Goal: Information Seeking & Learning: Learn about a topic

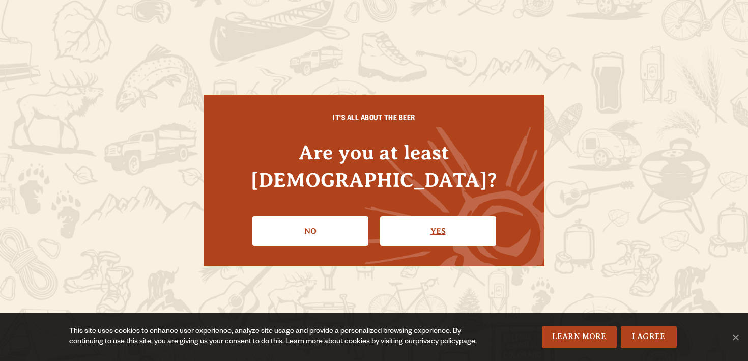
click at [416, 219] on link "Yes" at bounding box center [438, 230] width 116 height 29
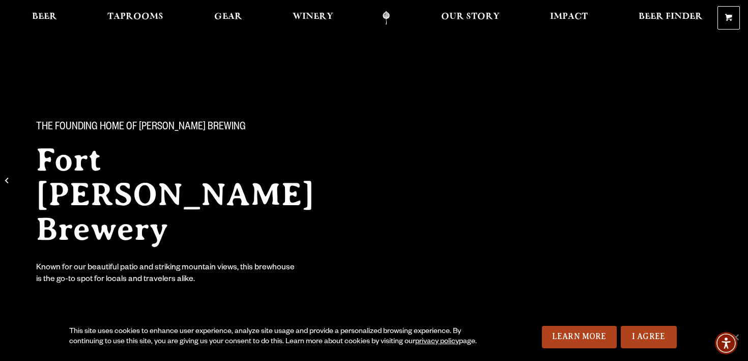
scroll to position [12, 0]
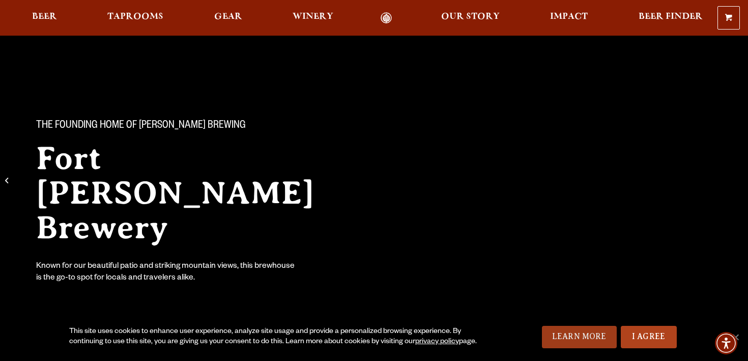
click at [579, 335] on link "Learn More" at bounding box center [579, 337] width 75 height 22
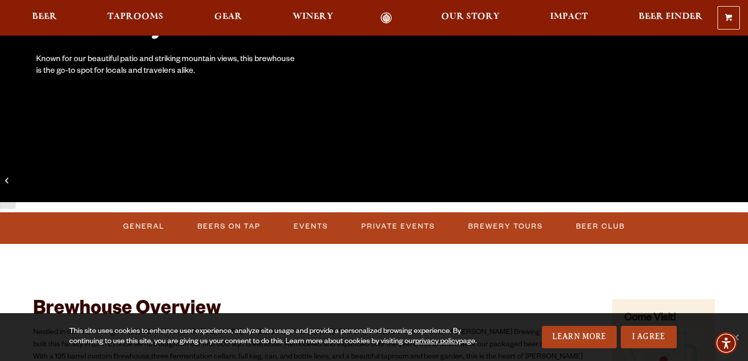
scroll to position [223, 0]
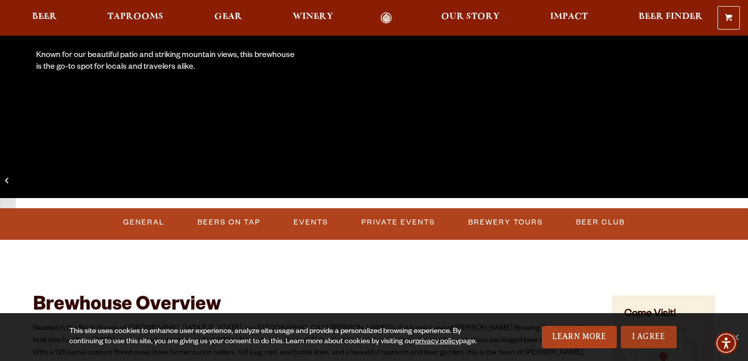
click at [640, 334] on link "I Agree" at bounding box center [648, 337] width 56 height 22
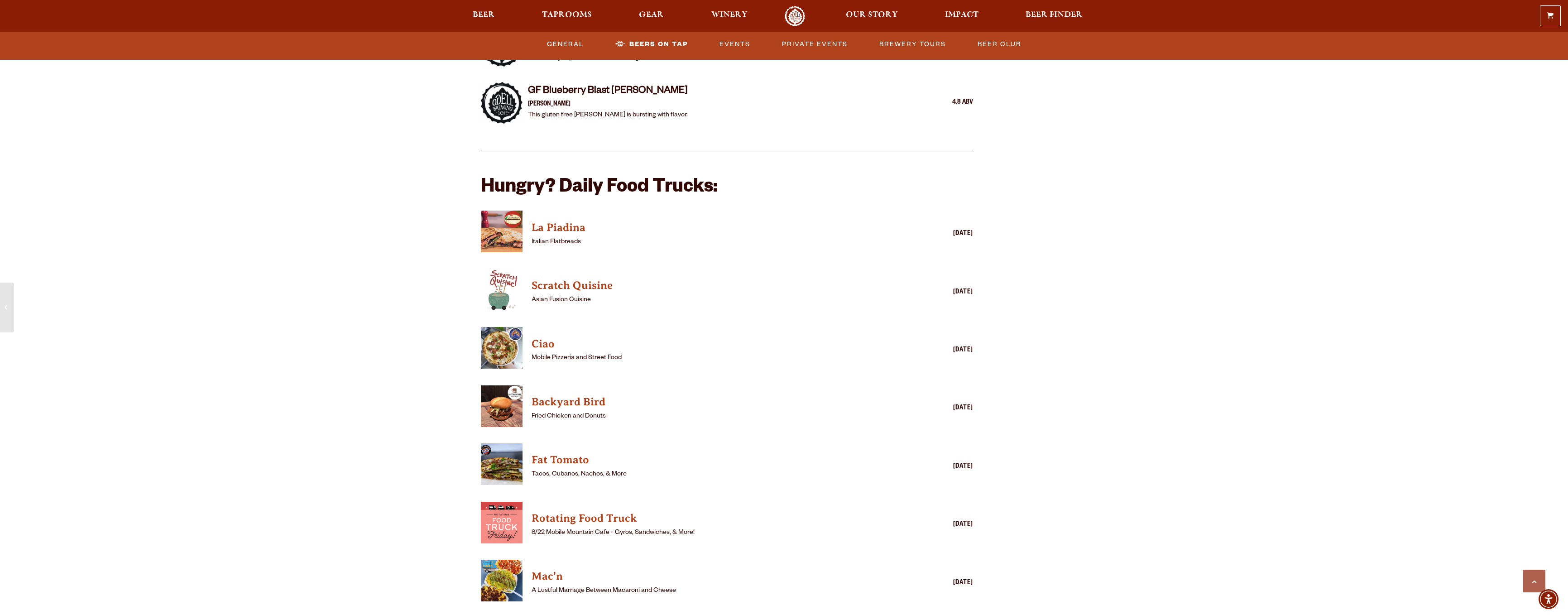
scroll to position [2132, 0]
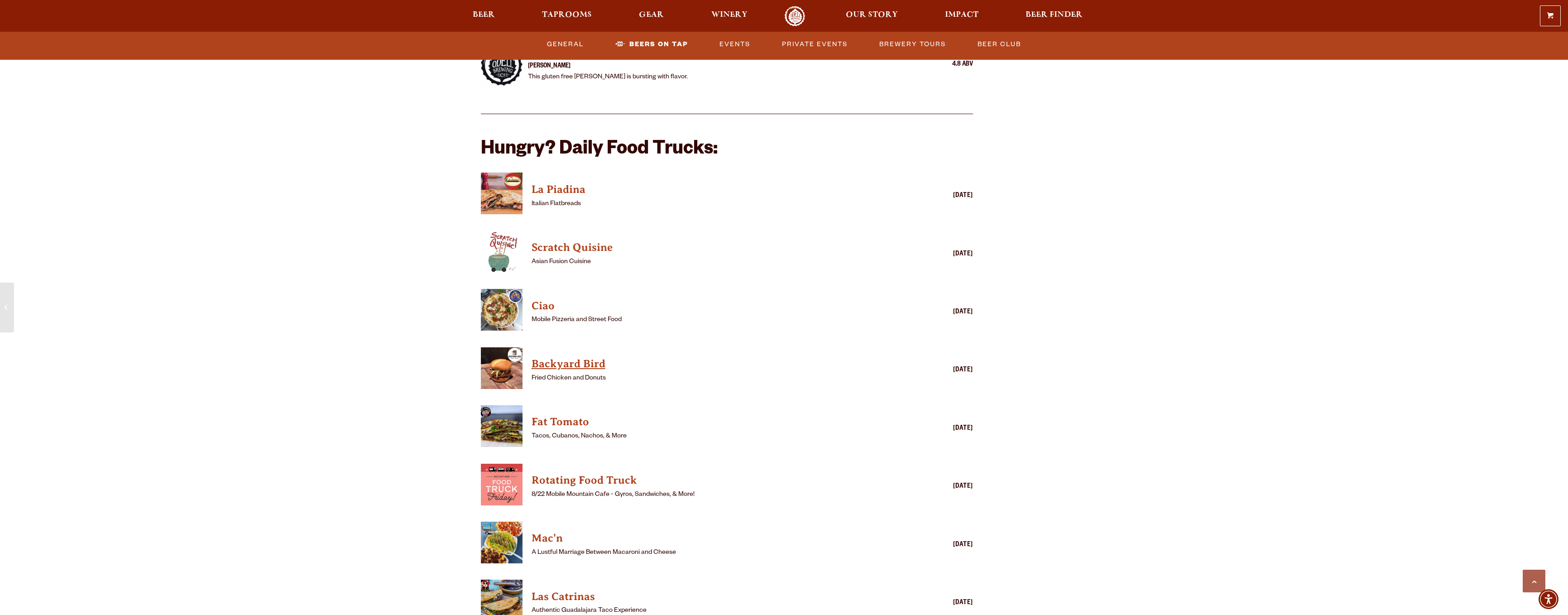
click at [572, 320] on h4 "Backyard Bird" at bounding box center [714, 364] width 365 height 14
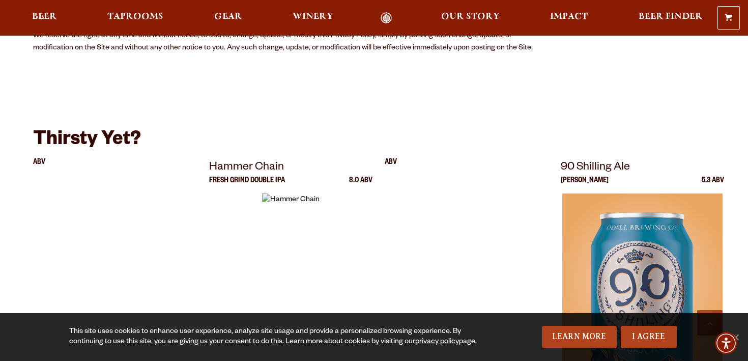
scroll to position [1906, 0]
click at [652, 334] on link "I Agree" at bounding box center [648, 337] width 56 height 22
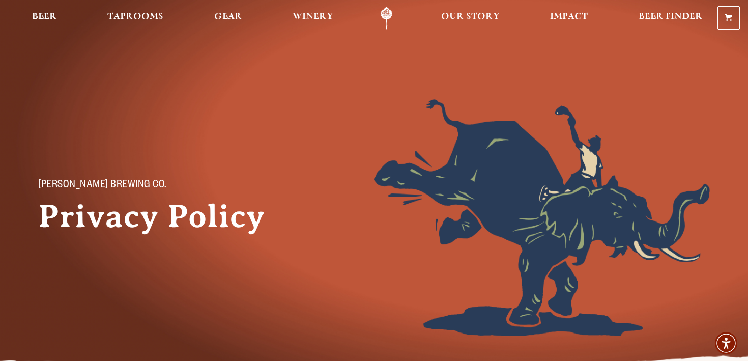
scroll to position [0, 0]
click at [139, 15] on span "Taprooms" at bounding box center [135, 17] width 56 height 8
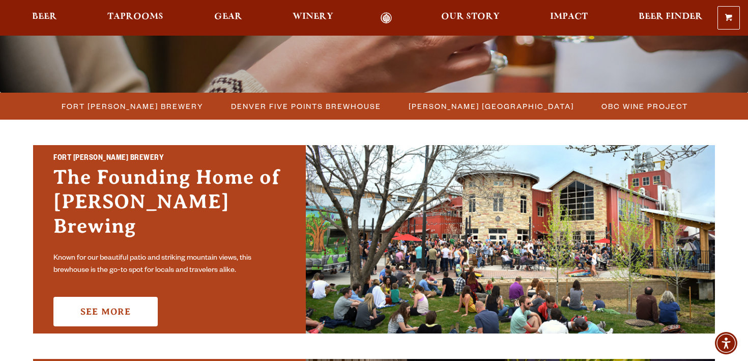
scroll to position [238, 0]
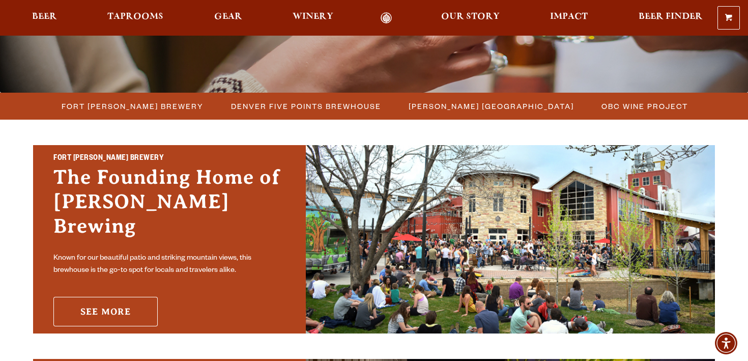
click at [118, 297] on link "See More" at bounding box center [105, 311] width 104 height 29
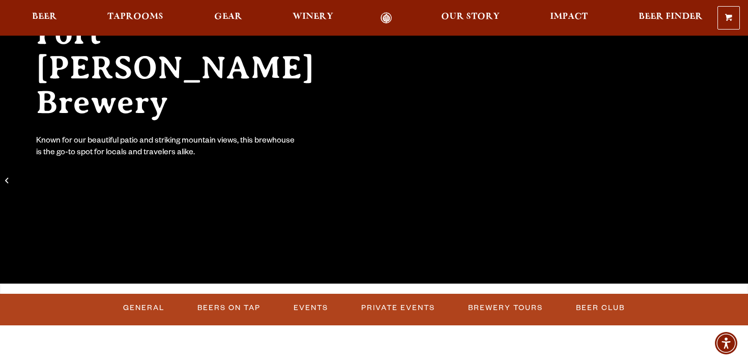
scroll to position [133, 0]
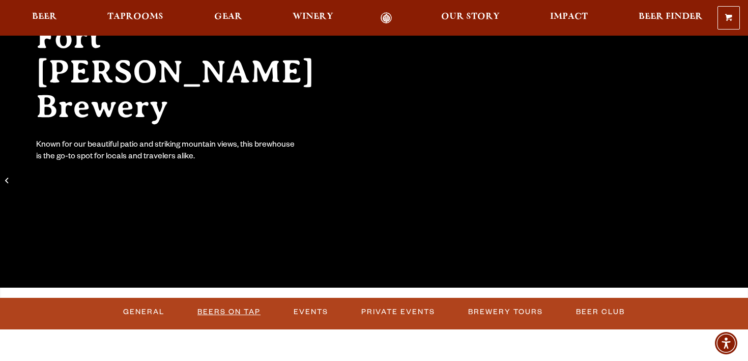
click at [228, 310] on link "Beers on Tap" at bounding box center [228, 311] width 71 height 23
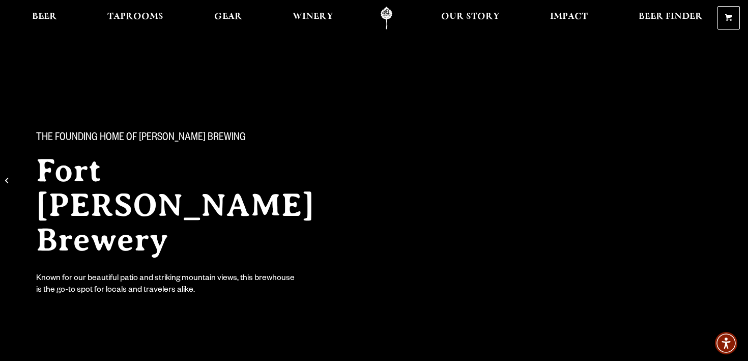
scroll to position [0, 0]
click at [49, 12] on link "Beer" at bounding box center [44, 18] width 38 height 23
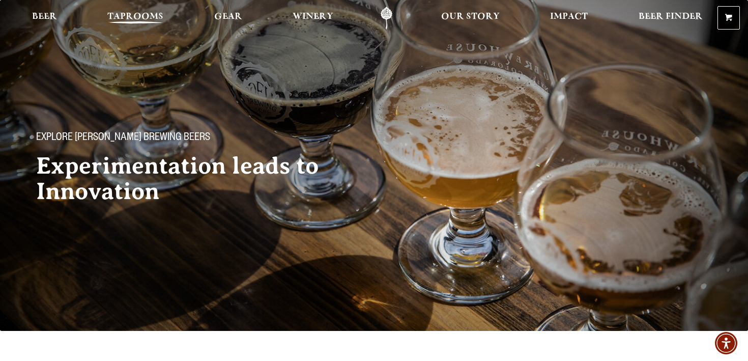
click at [150, 17] on span "Taprooms" at bounding box center [135, 17] width 56 height 8
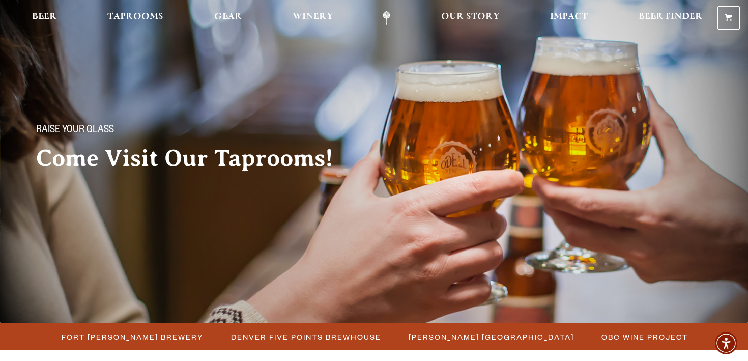
scroll to position [10, 0]
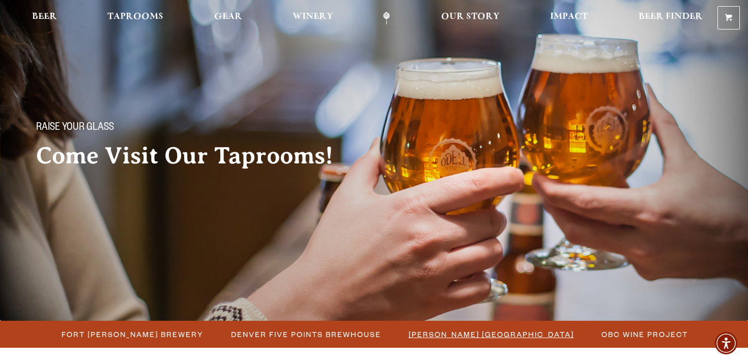
click at [440, 331] on span "[PERSON_NAME] [GEOGRAPHIC_DATA]" at bounding box center [490, 334] width 165 height 15
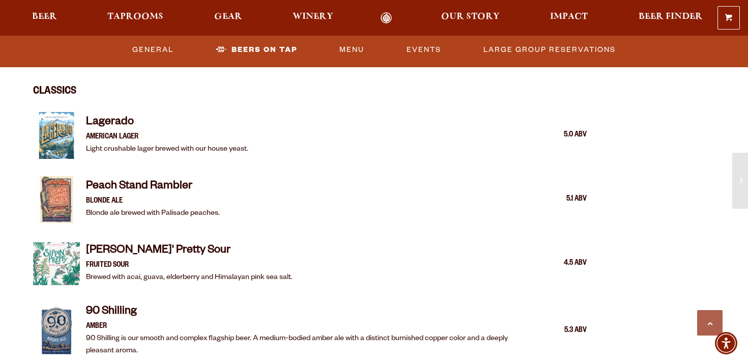
scroll to position [1343, 0]
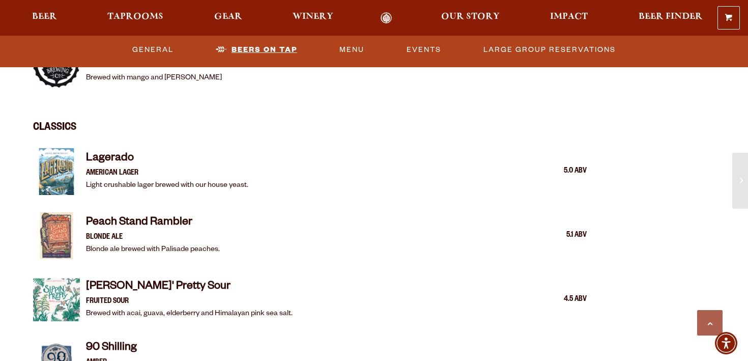
click at [267, 46] on link "Beers On Tap" at bounding box center [257, 49] width 90 height 23
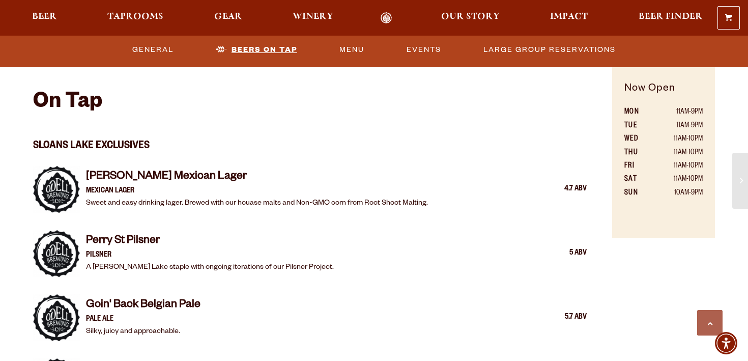
scroll to position [630, 0]
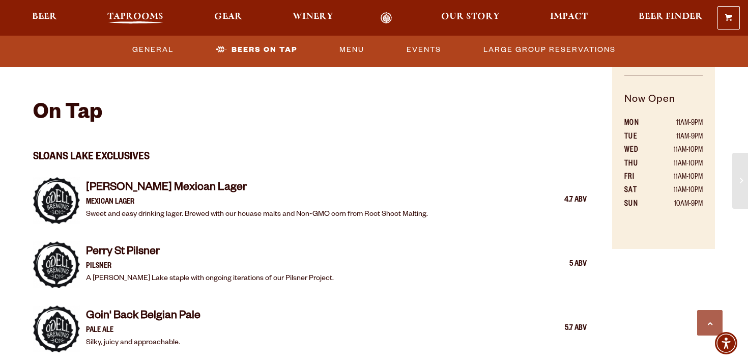
click at [136, 12] on link "Taprooms" at bounding box center [135, 18] width 69 height 12
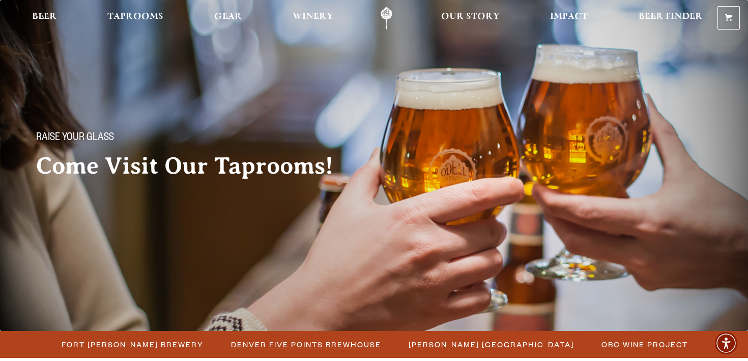
click at [277, 343] on span "Denver Five Points Brewhouse" at bounding box center [306, 344] width 150 height 15
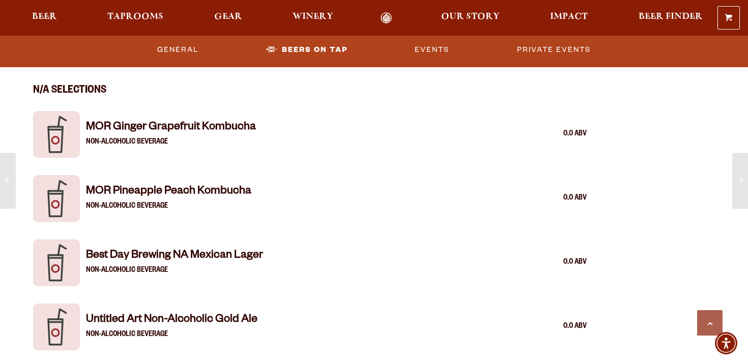
scroll to position [1625, 0]
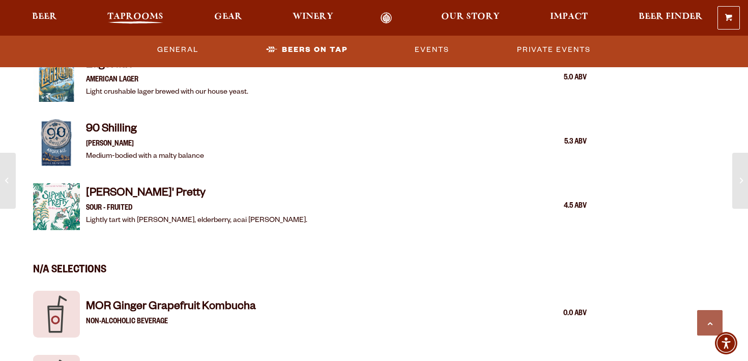
click at [155, 18] on span "Taprooms" at bounding box center [135, 17] width 56 height 8
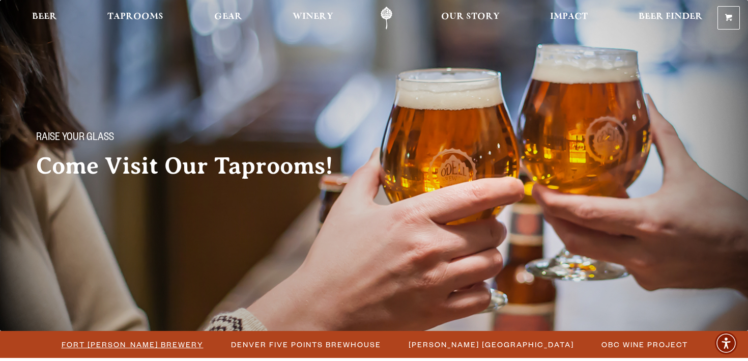
click at [162, 344] on span "Fort [PERSON_NAME] Brewery" at bounding box center [133, 344] width 142 height 15
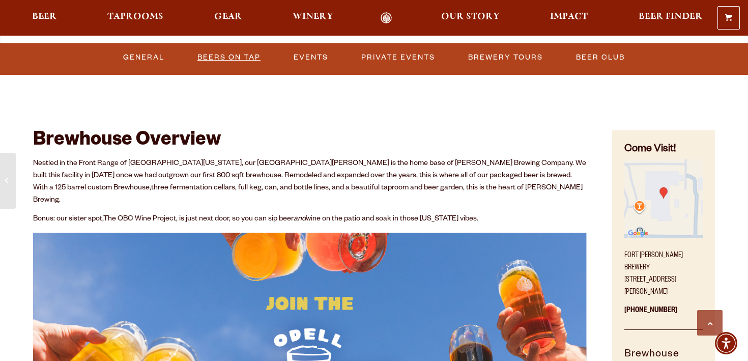
click at [244, 54] on link "Beers on Tap" at bounding box center [228, 57] width 71 height 23
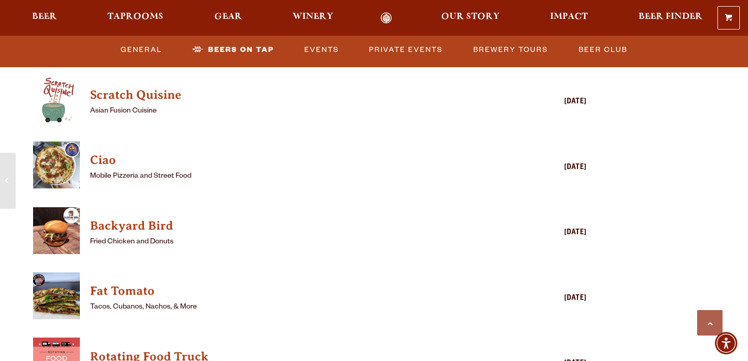
scroll to position [2510, 0]
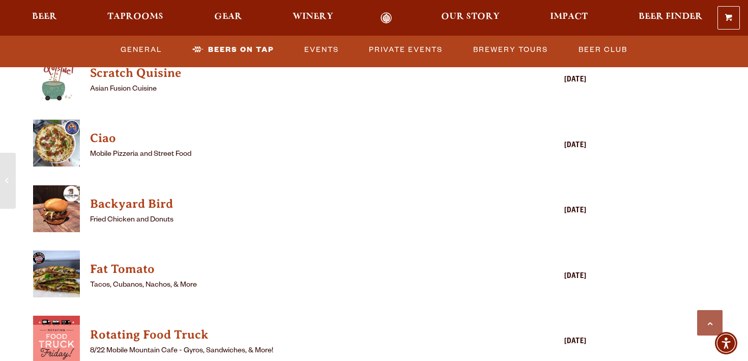
click at [64, 259] on img "View Fat Tomato details (opens in a new window)" at bounding box center [56, 273] width 47 height 47
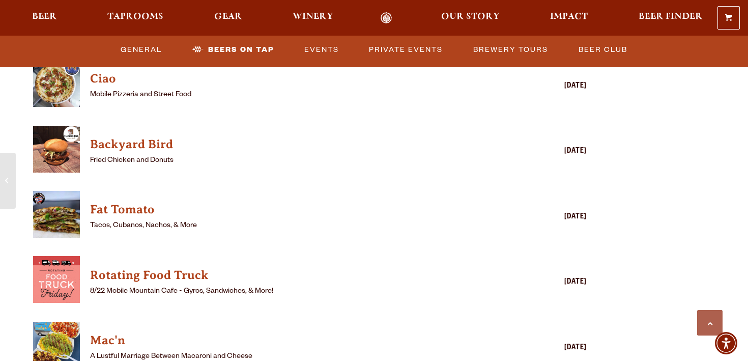
scroll to position [2597, 0]
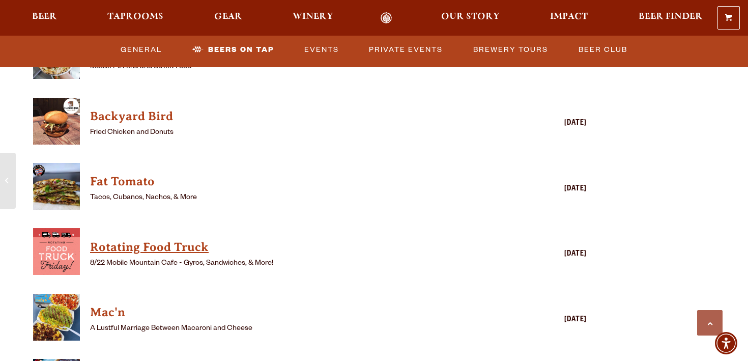
click at [135, 239] on h4 "Rotating Food Truck" at bounding box center [295, 247] width 410 height 16
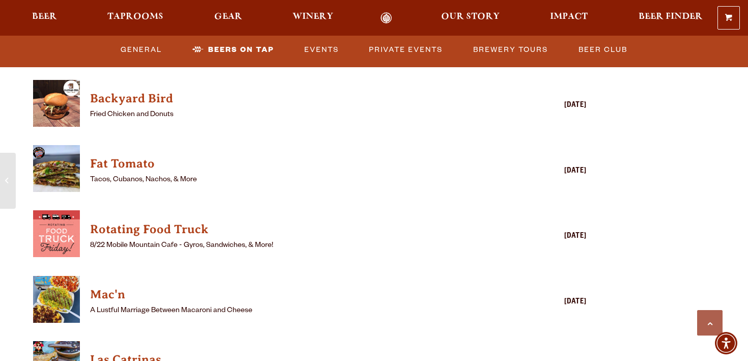
scroll to position [2616, 0]
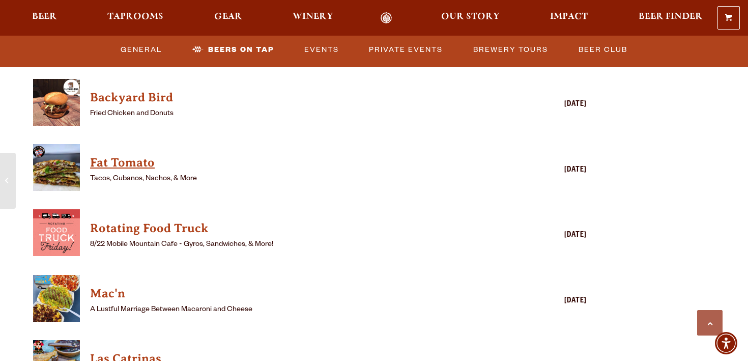
click at [143, 155] on h4 "Fat Tomato" at bounding box center [295, 163] width 410 height 16
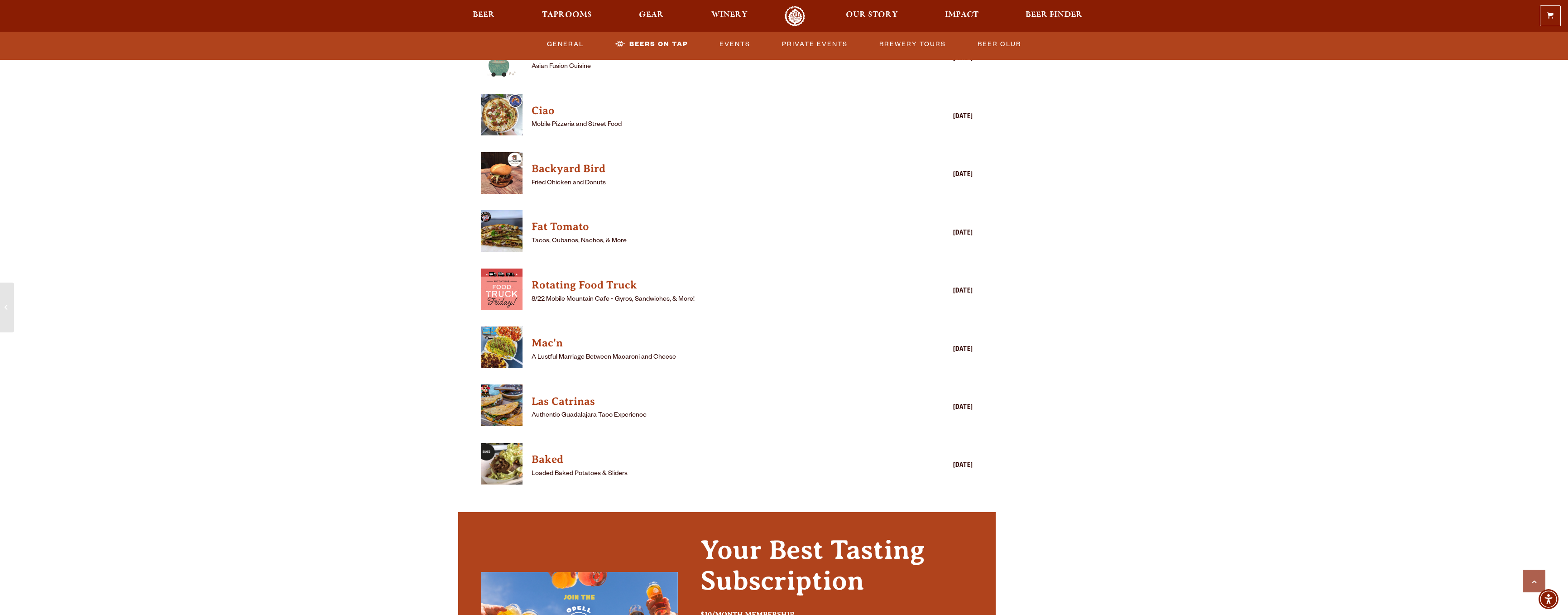
scroll to position [2320, 0]
